Goal: Obtain resource: Obtain resource

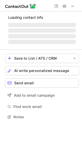
scroll to position [116, 82]
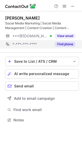
click at [63, 45] on button "Find phone" at bounding box center [65, 44] width 20 height 5
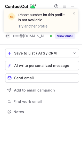
scroll to position [108, 82]
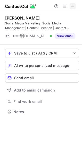
click at [74, 6] on span at bounding box center [72, 6] width 4 height 4
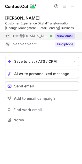
scroll to position [116, 82]
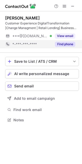
click at [68, 44] on button "Find phone" at bounding box center [65, 44] width 20 height 5
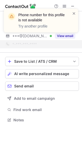
click at [76, 6] on div "Phone number for this profile is not available Try another profile" at bounding box center [41, 23] width 82 height 38
click at [74, 6] on div "Phone number for this profile is not available Try another profile" at bounding box center [41, 23] width 82 height 38
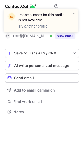
click at [73, 6] on div "Phone number for this profile is not available Try another profile" at bounding box center [41, 23] width 82 height 38
click at [70, 5] on div "Phone number for this profile is not available Try another profile" at bounding box center [41, 23] width 82 height 38
click at [68, 4] on div "Phone number for this profile is not available Try another profile" at bounding box center [41, 23] width 82 height 38
click at [71, 13] on div "Phone number for this profile is not available Try another profile" at bounding box center [39, 21] width 66 height 20
click at [73, 14] on span at bounding box center [74, 13] width 4 height 5
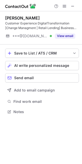
click at [73, 5] on div "Phone number for this profile is not available Try another profile" at bounding box center [41, 9] width 82 height 10
click at [72, 6] on span at bounding box center [72, 6] width 4 height 4
